Goal: Task Accomplishment & Management: Manage account settings

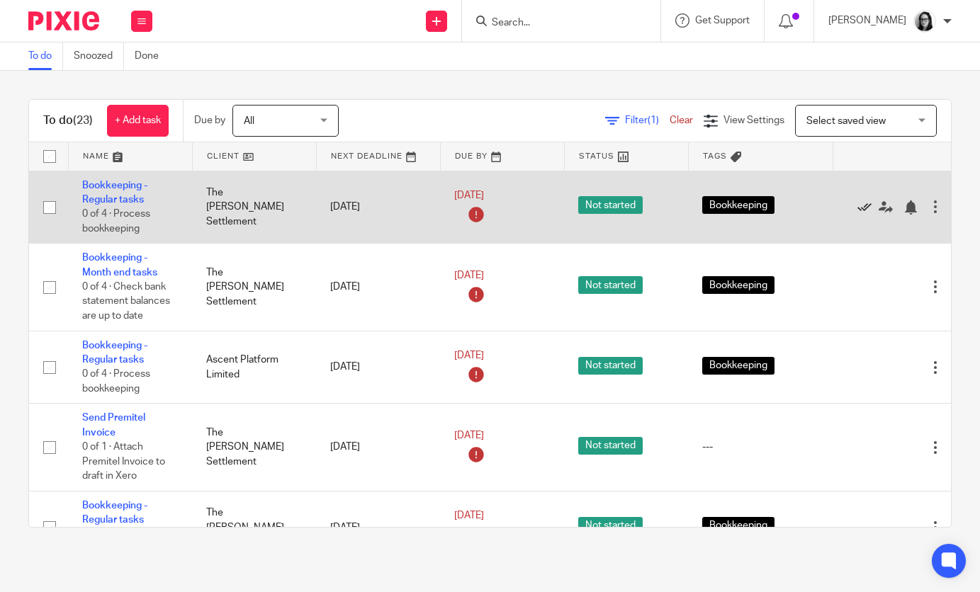
click at [863, 205] on icon at bounding box center [864, 208] width 14 height 14
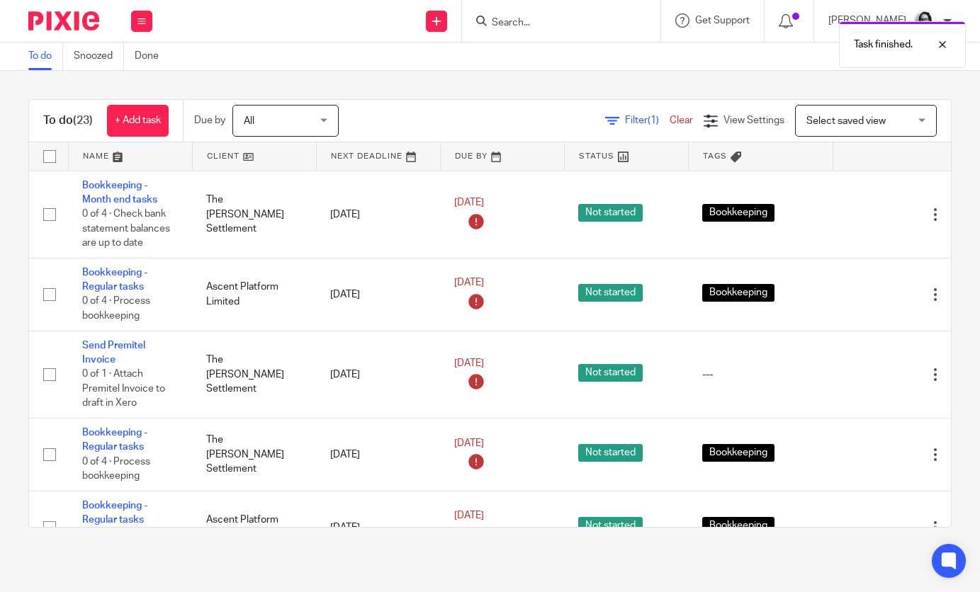
click at [627, 118] on span "Filter (1)" at bounding box center [647, 121] width 45 height 10
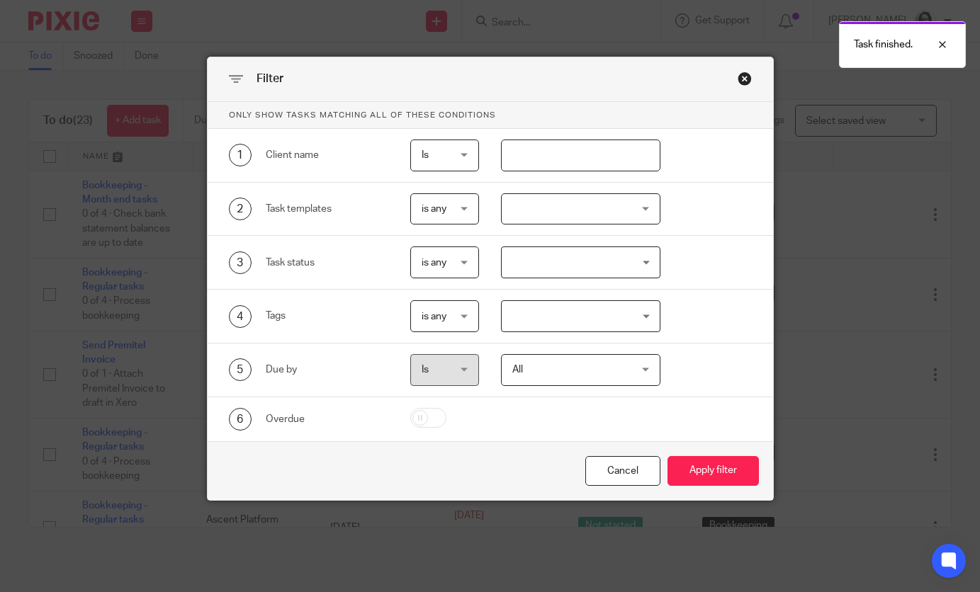
click at [581, 166] on input "text" at bounding box center [580, 156] width 159 height 32
type input "[PERSON_NAME] set"
click at [668, 456] on button "Apply filter" at bounding box center [713, 471] width 91 height 30
click at [698, 469] on button "Apply filter" at bounding box center [713, 471] width 91 height 30
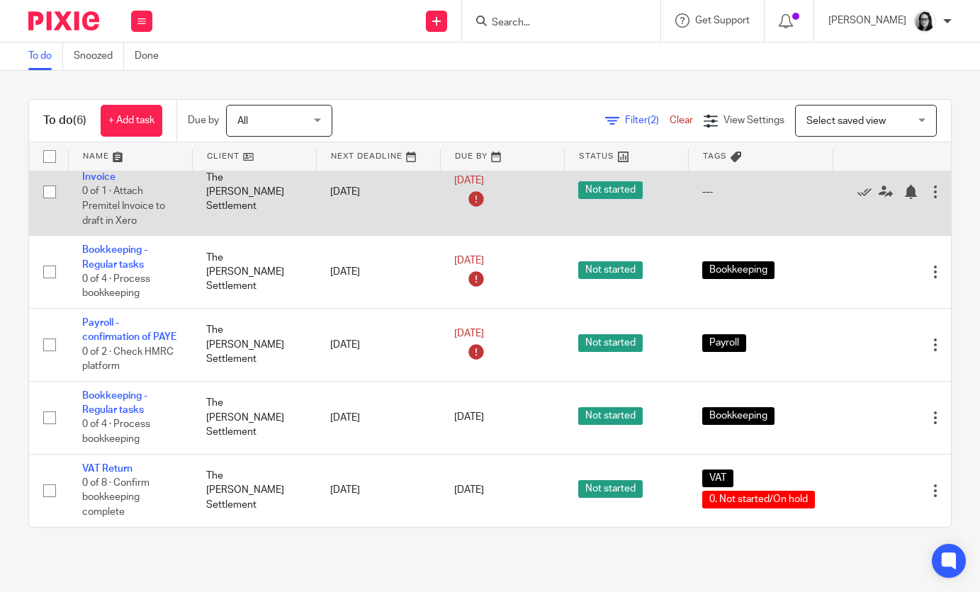
scroll to position [118, 0]
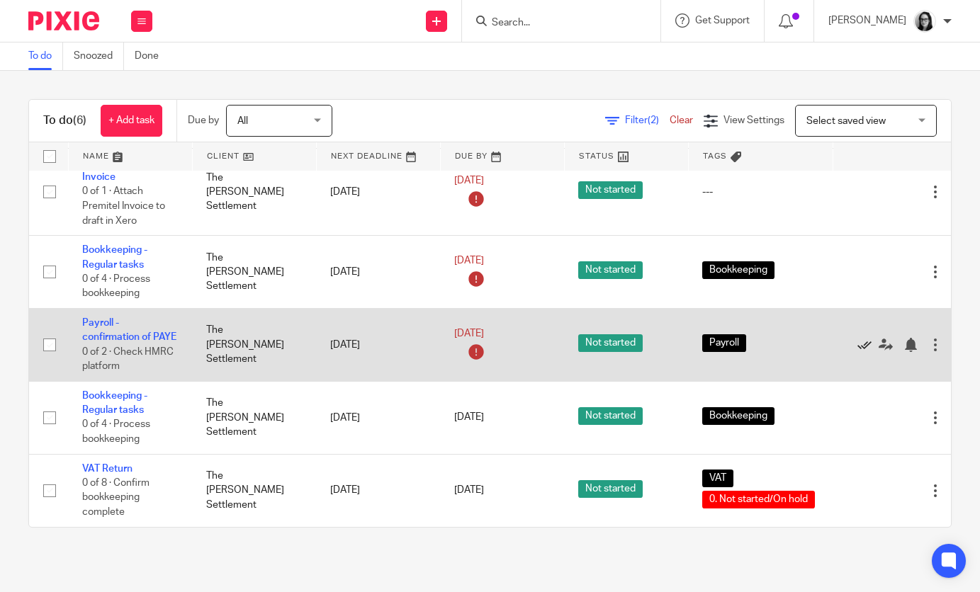
click at [861, 345] on icon at bounding box center [864, 345] width 14 height 14
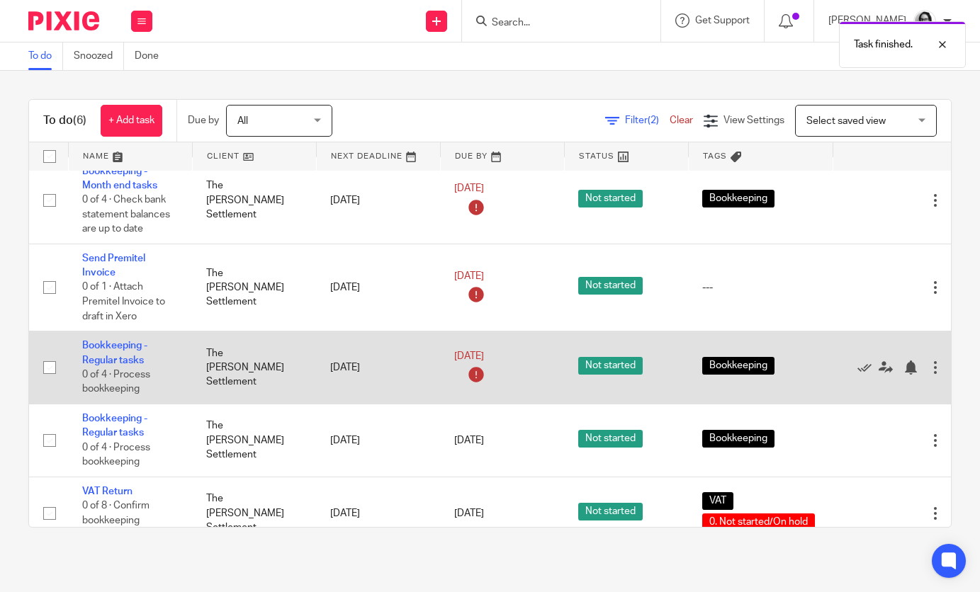
scroll to position [0, 0]
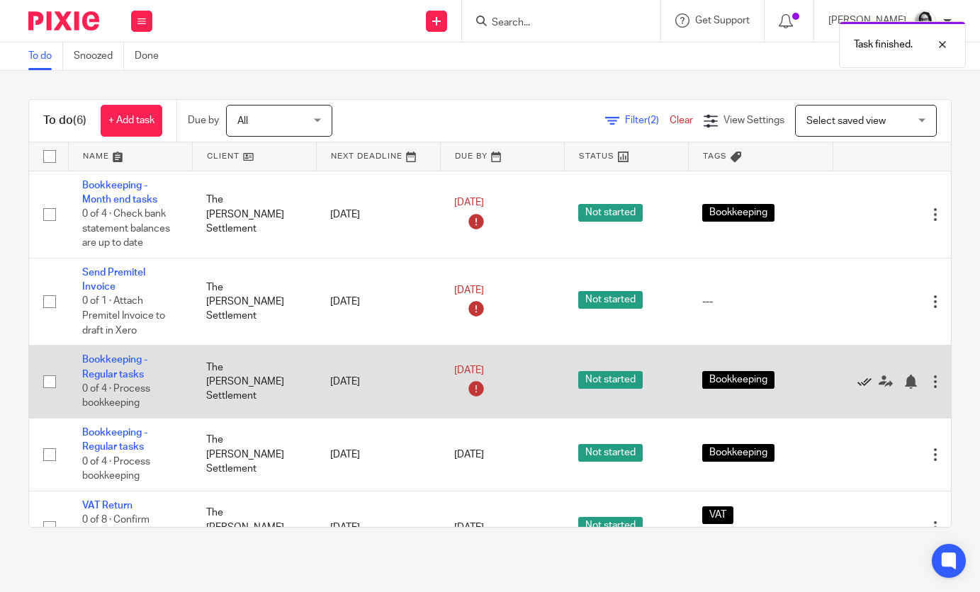
click at [866, 385] on icon at bounding box center [864, 382] width 14 height 14
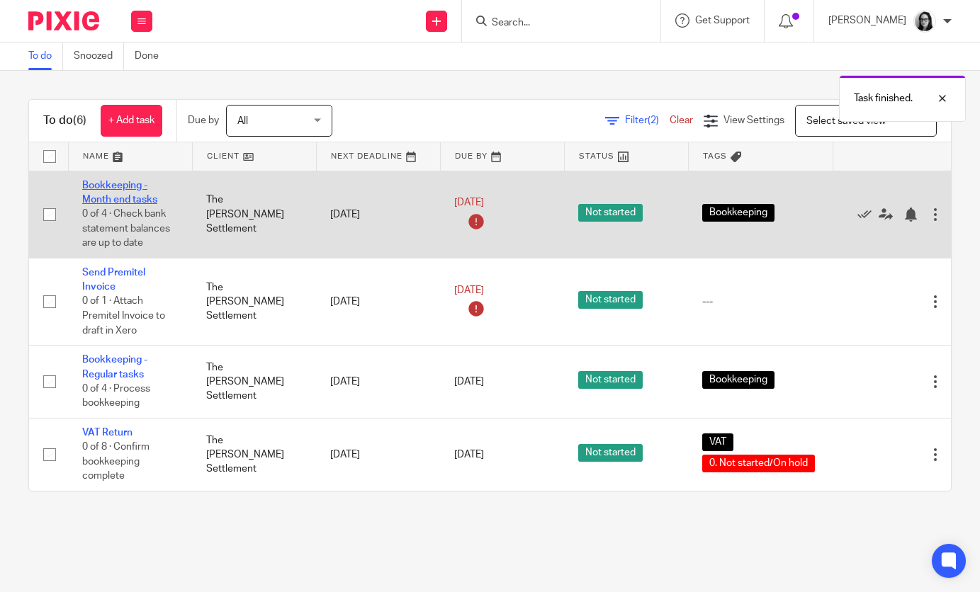
click at [118, 193] on link "Bookkeeping - Month end tasks" at bounding box center [119, 193] width 75 height 24
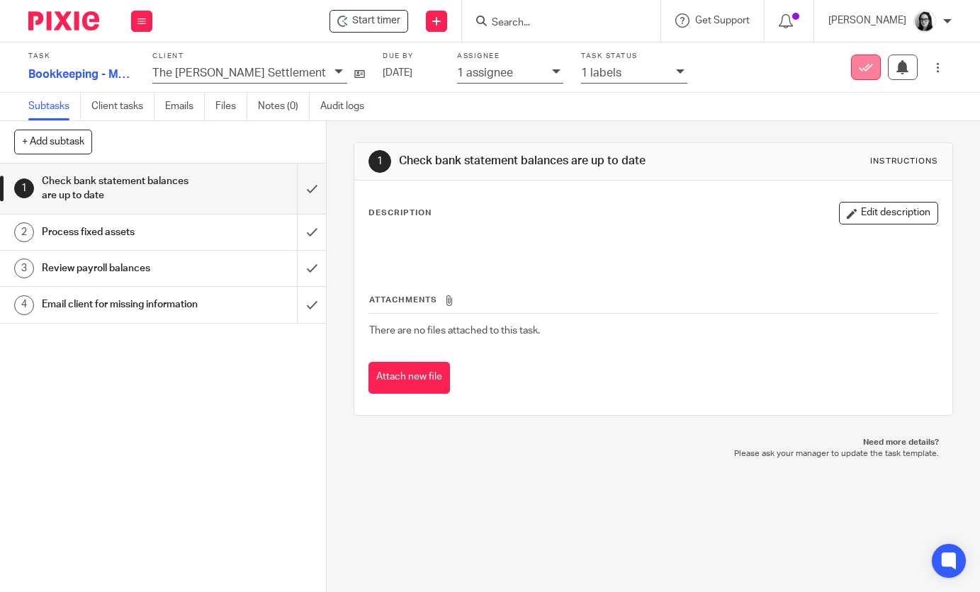
click at [865, 65] on icon at bounding box center [866, 67] width 14 height 14
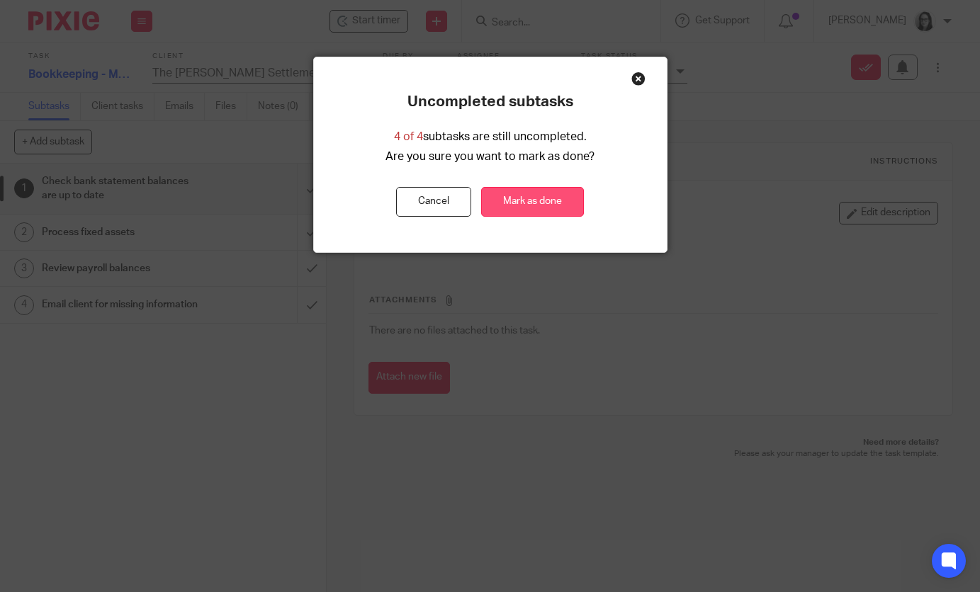
click at [573, 202] on button "Mark as done" at bounding box center [532, 202] width 103 height 30
